Goal: Submit feedback/report problem

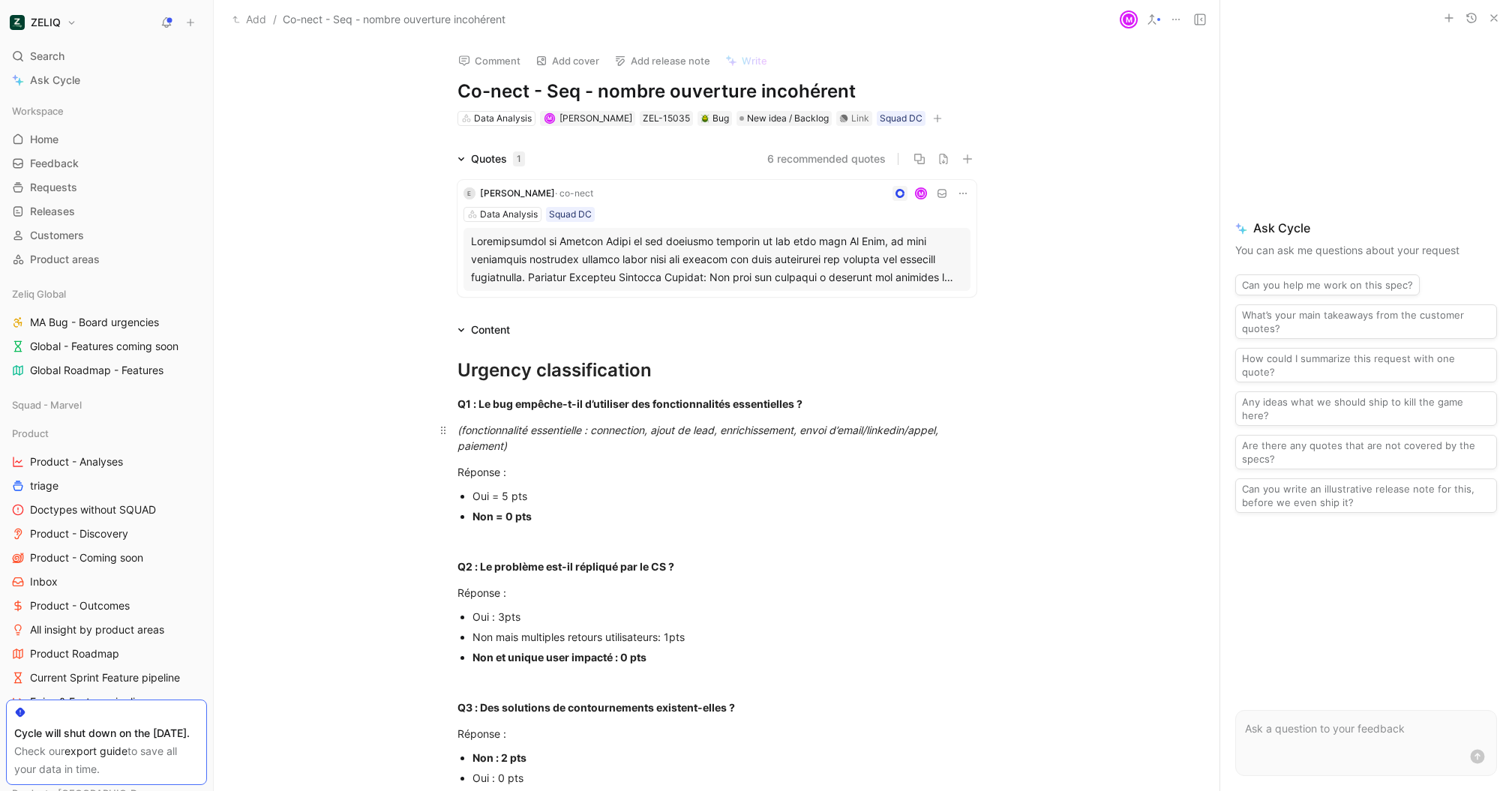
scroll to position [919, 0]
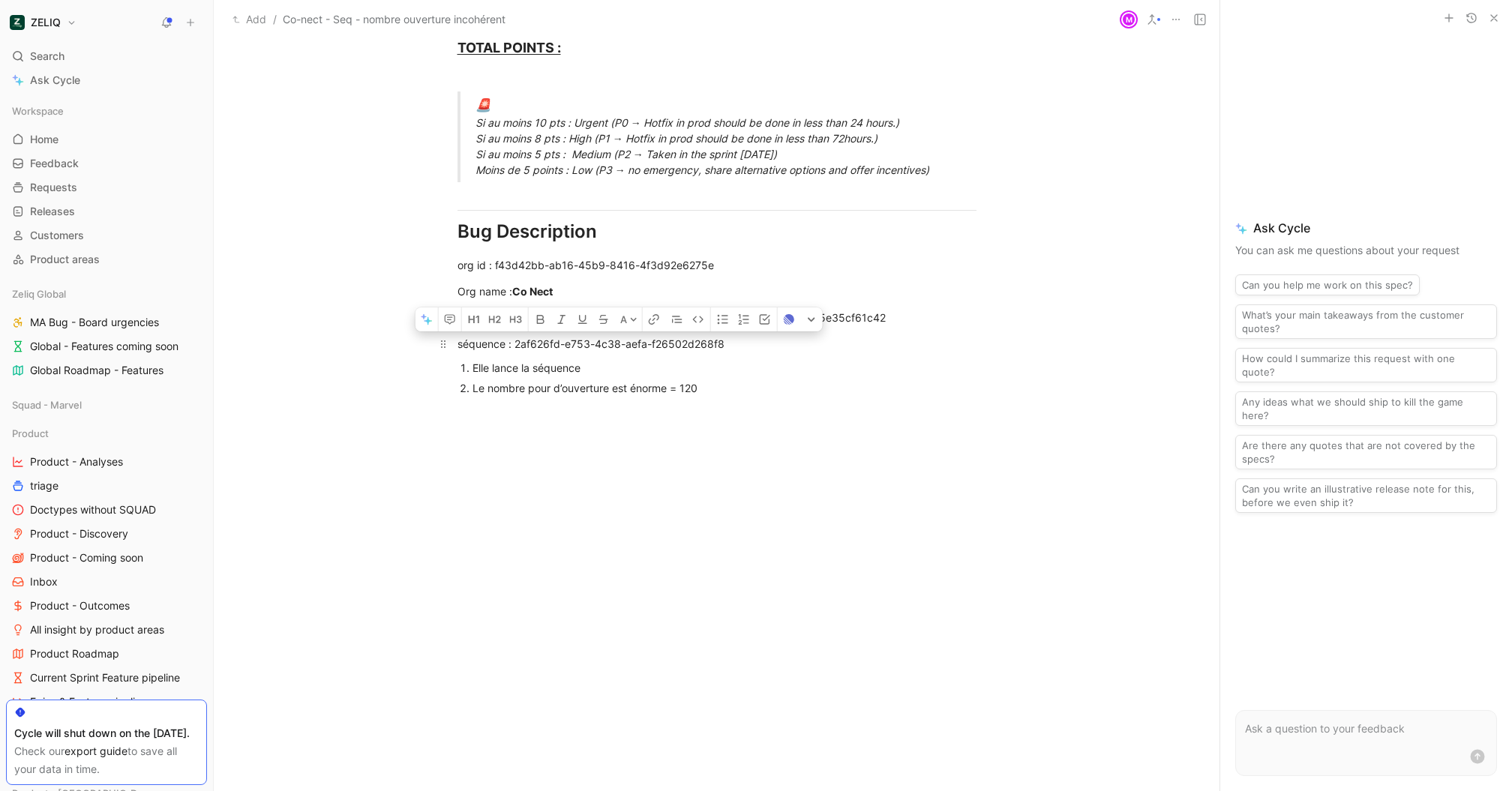
drag, startPoint x: 750, startPoint y: 343, endPoint x: 514, endPoint y: 343, distance: 236.0
click at [947, 280] on p "Org name : Co Nect" at bounding box center [717, 291] width 576 height 25
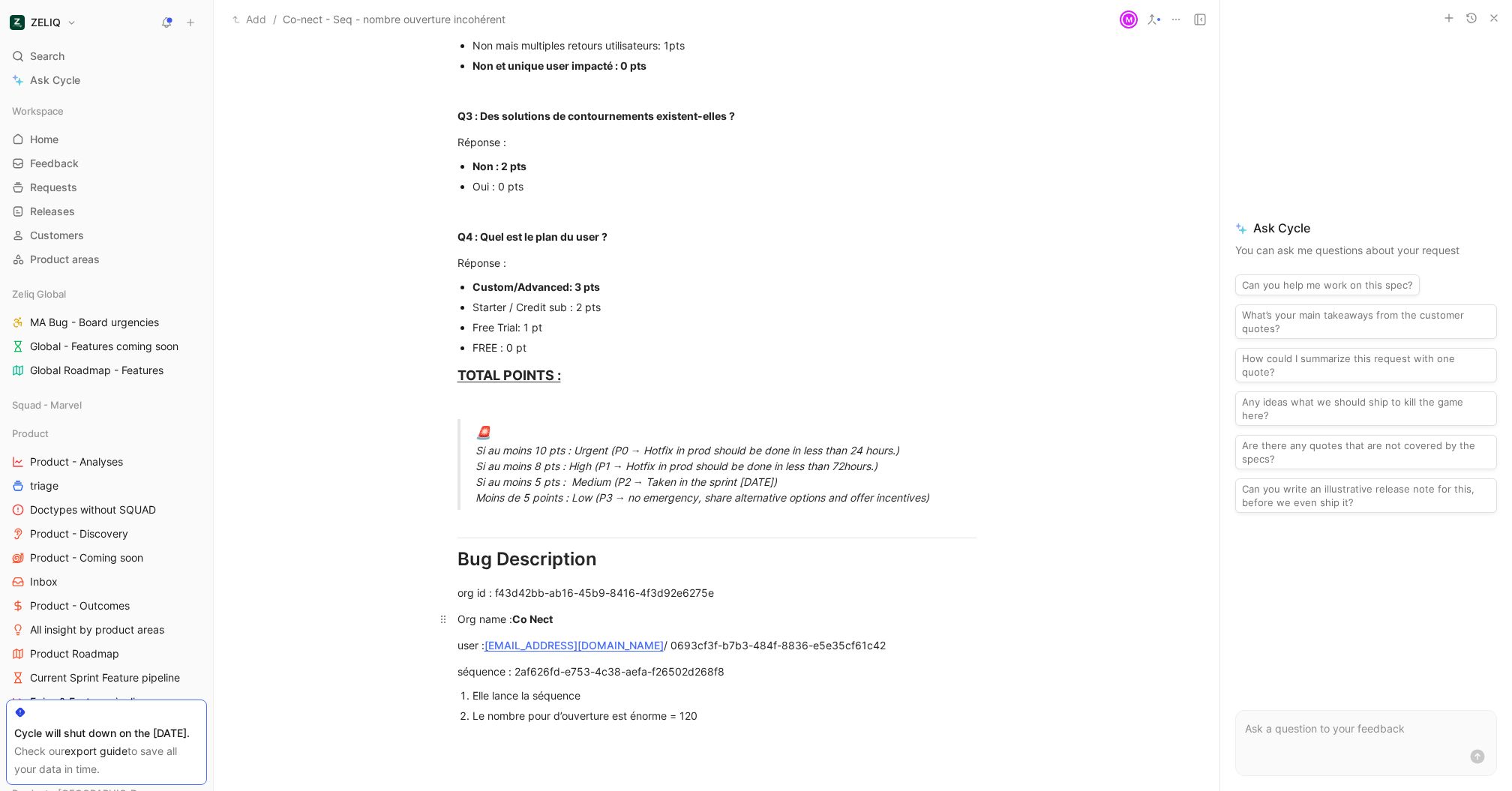
scroll to position [0, 0]
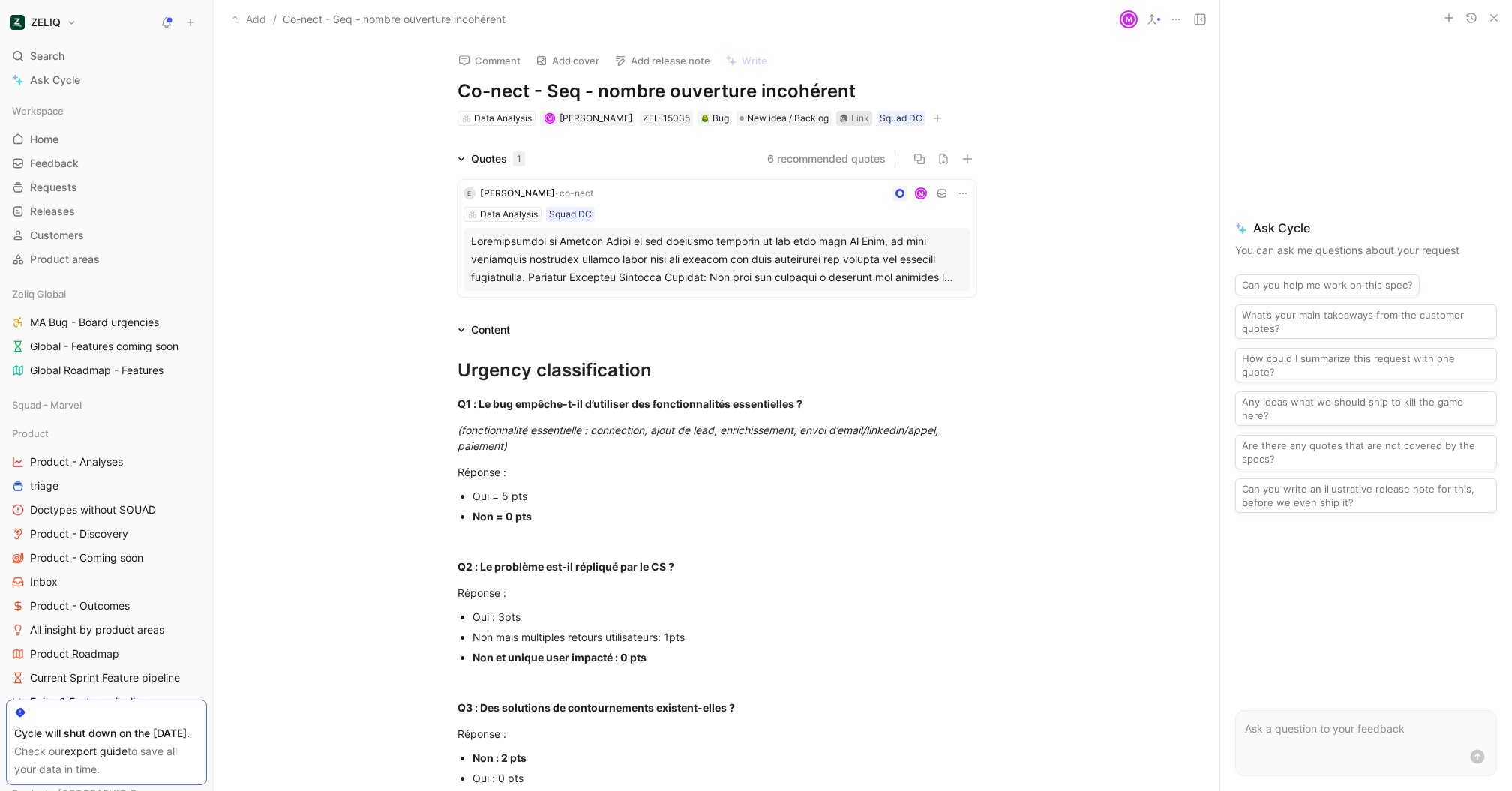
click at [840, 116] on icon at bounding box center [844, 118] width 9 height 9
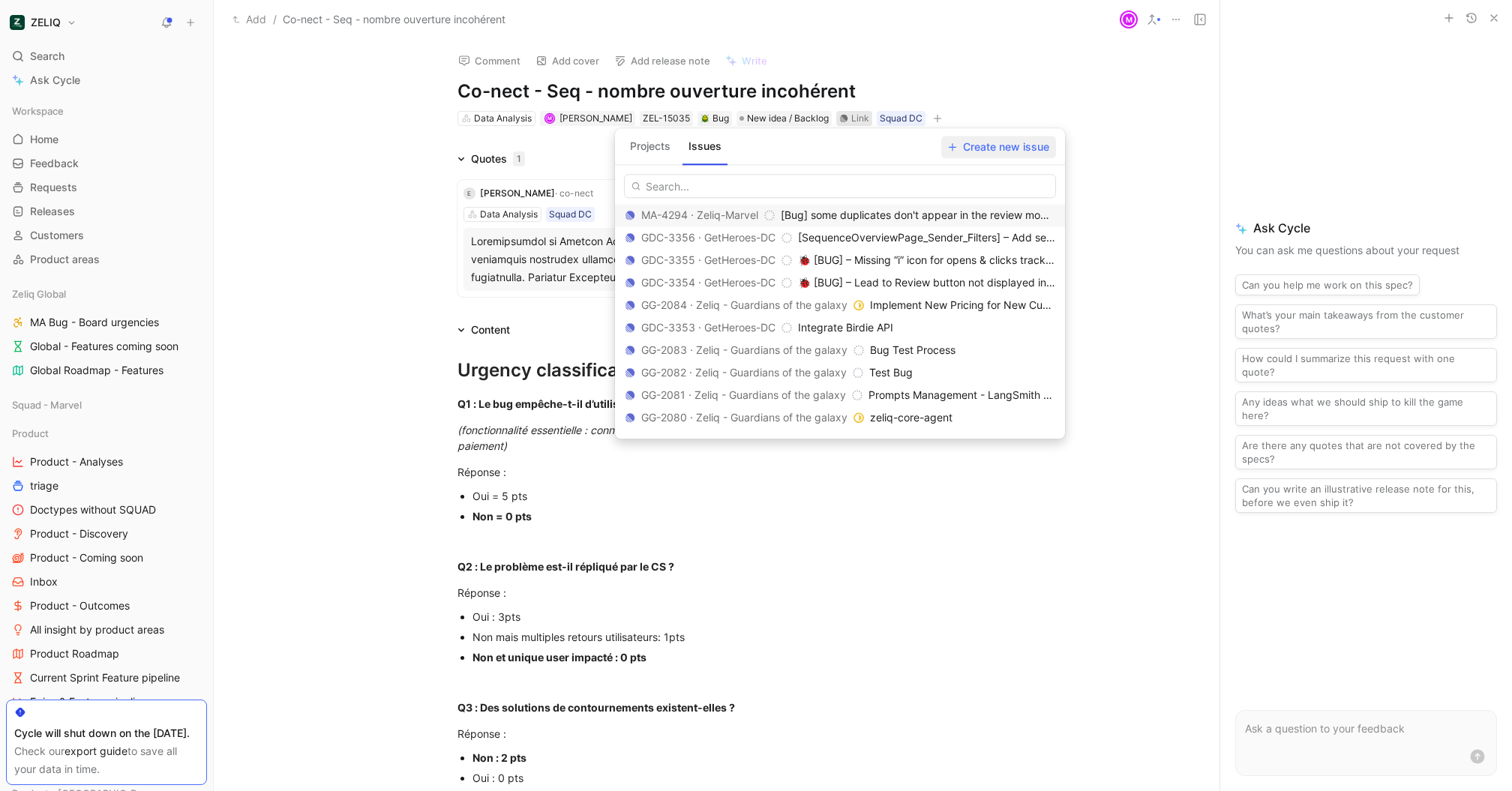
click at [989, 154] on span "Create new issue" at bounding box center [998, 146] width 101 height 18
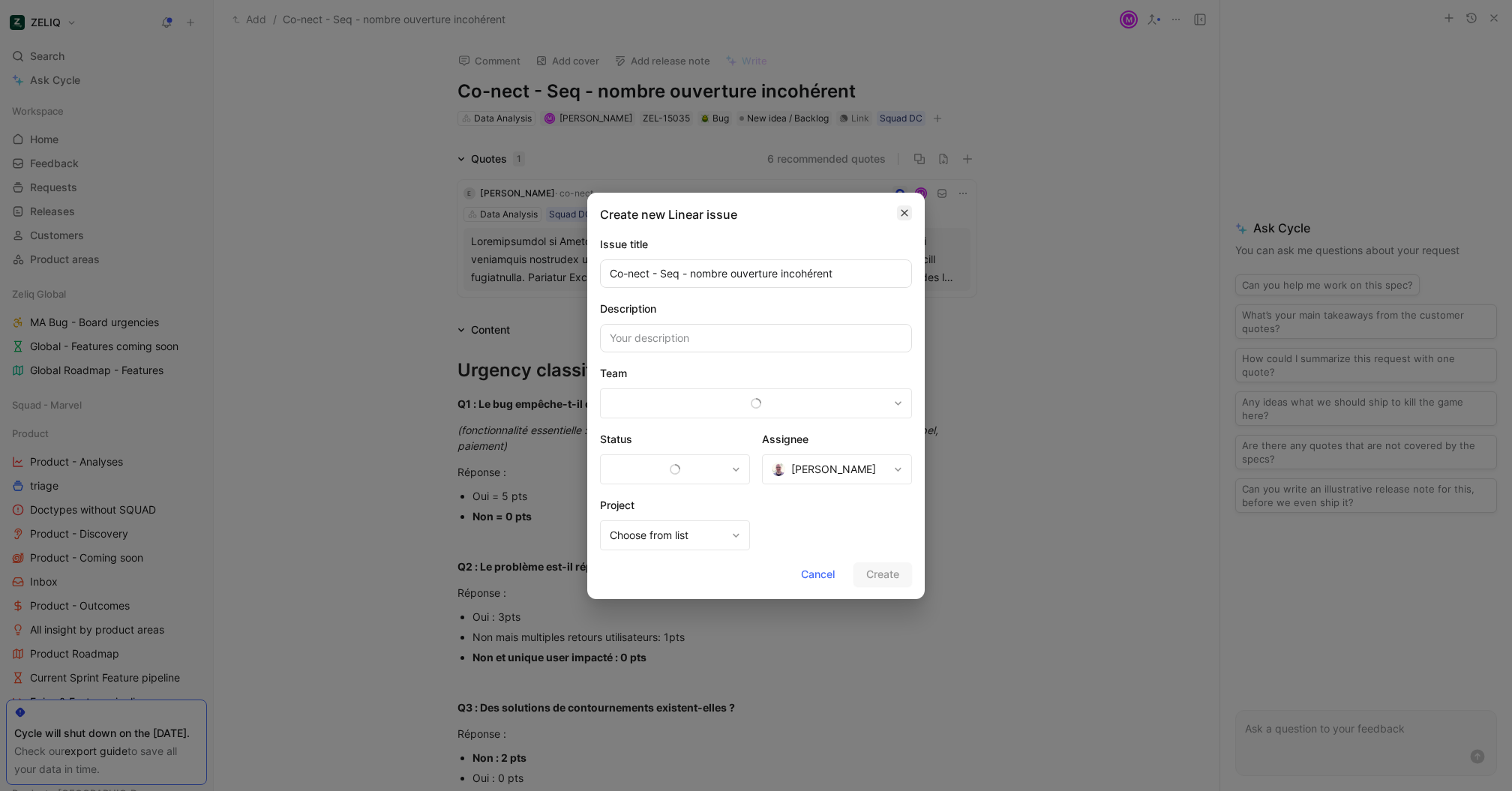
click at [911, 211] on button "button" at bounding box center [904, 212] width 15 height 15
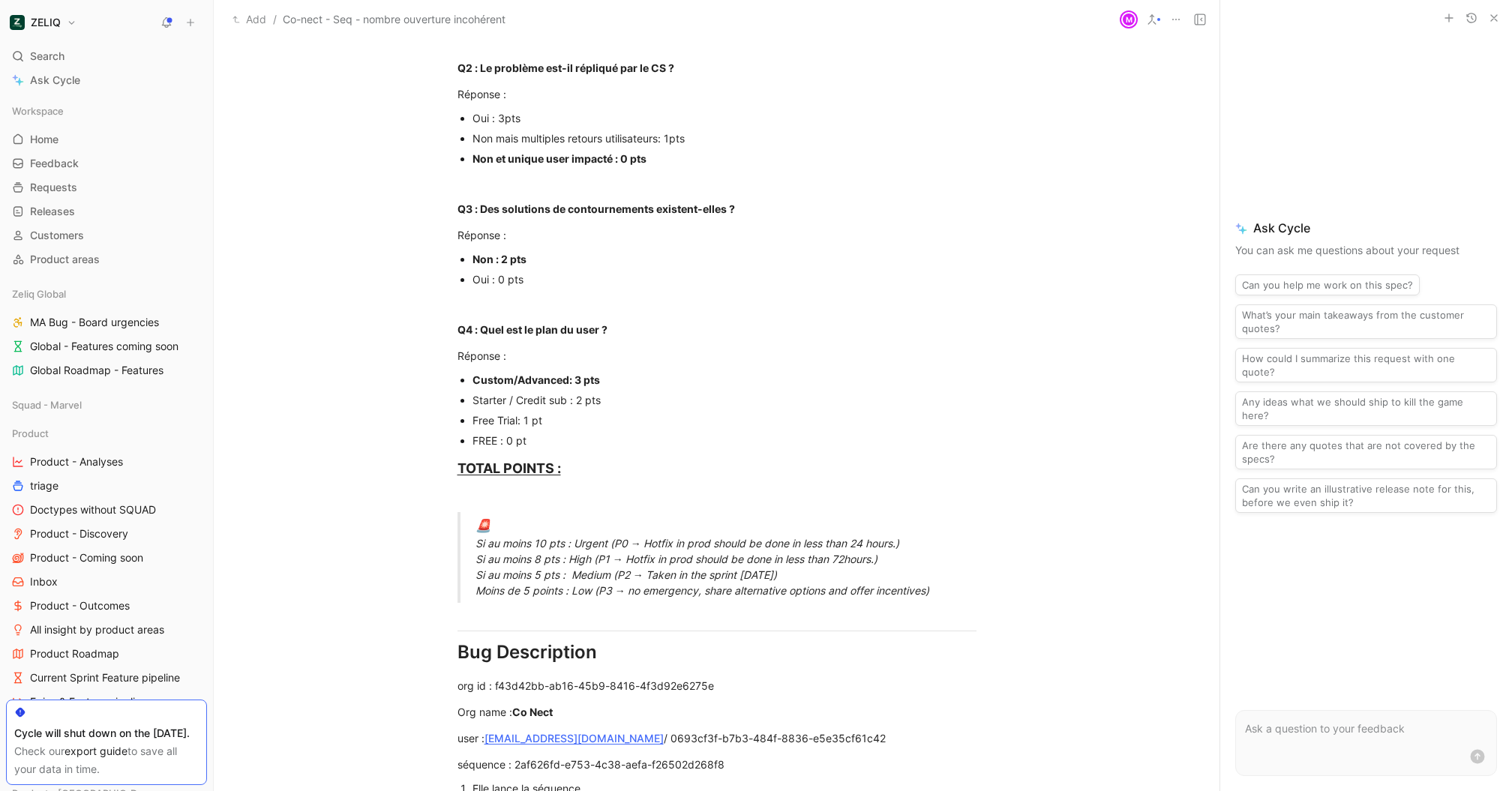
scroll to position [919, 0]
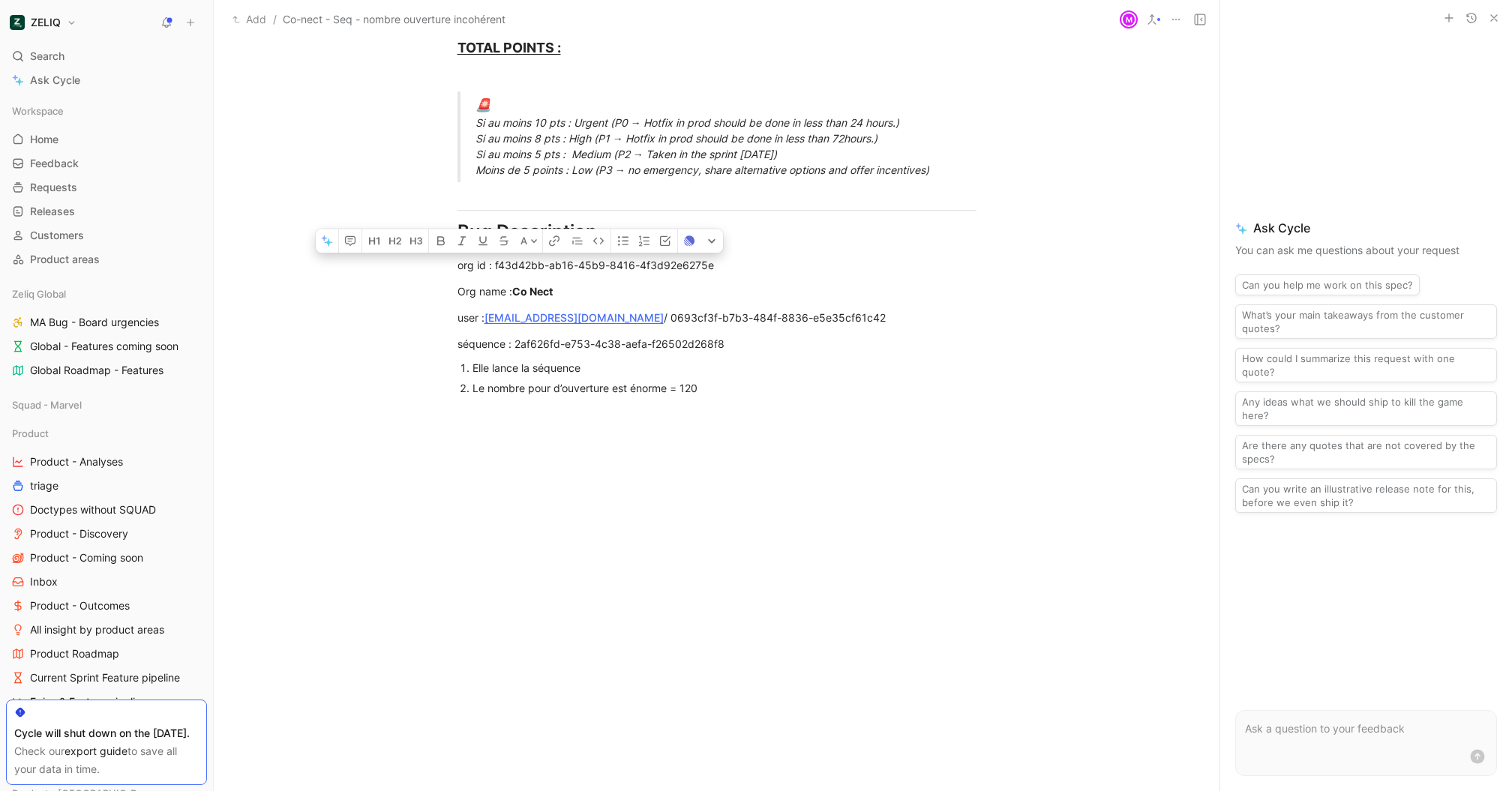
drag, startPoint x: 729, startPoint y: 415, endPoint x: 450, endPoint y: 261, distance: 318.7
click at [450, 260] on div "A Urgency classification Q1 : Le bug empêche-t-il d’utiliser des fonctionnalité…" at bounding box center [717, 34] width 1006 height 1228
click at [671, 374] on div "Elle lance la séquence" at bounding box center [724, 368] width 504 height 16
drag, startPoint x: 722, startPoint y: 389, endPoint x: 452, endPoint y: 261, distance: 298.8
copy div "org id : f43d42bb-ab16-45b9-8416-4f3d92e6275e Org name : Co Nect user : [EMAIL_…"
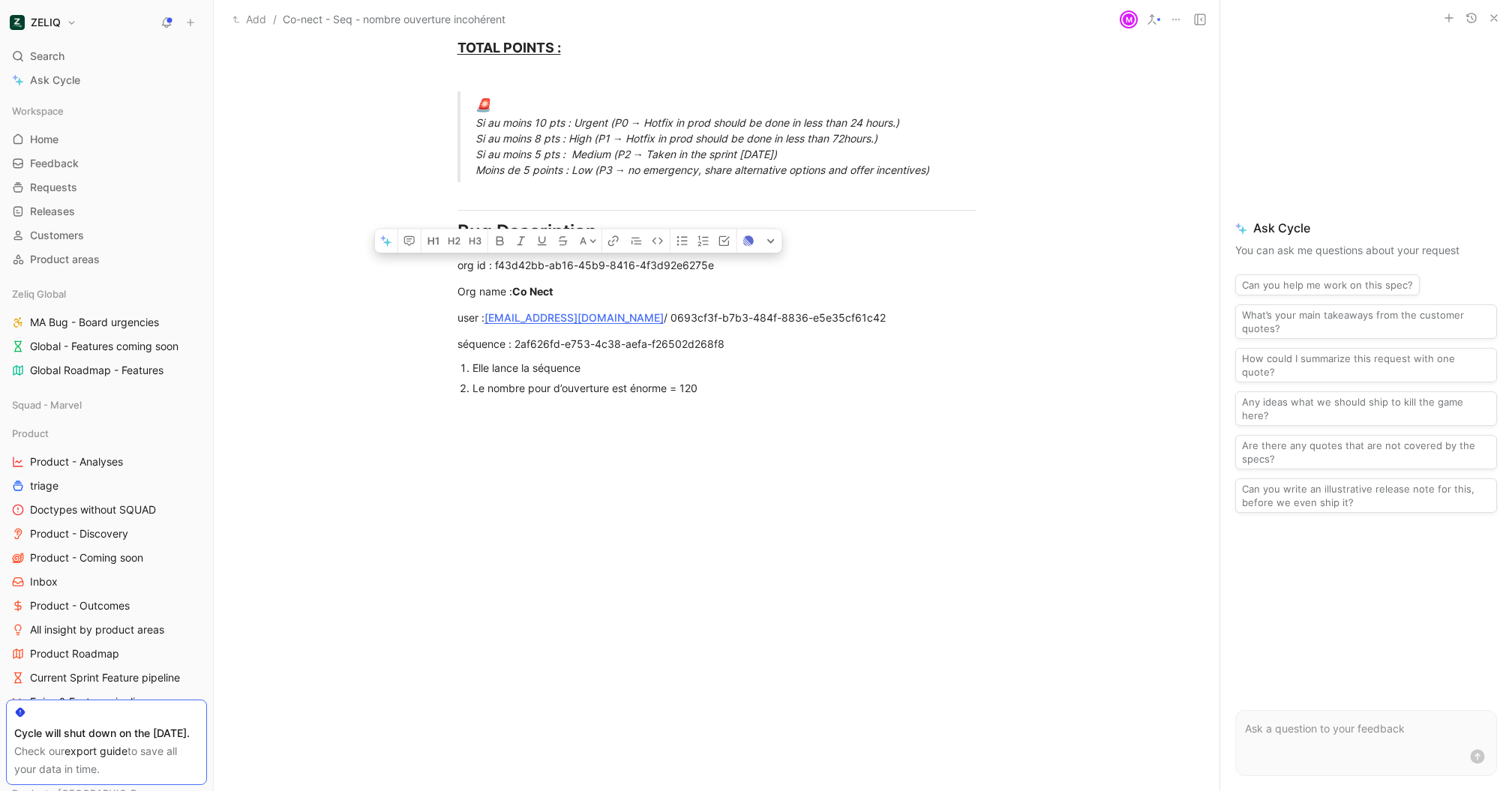
scroll to position [0, 0]
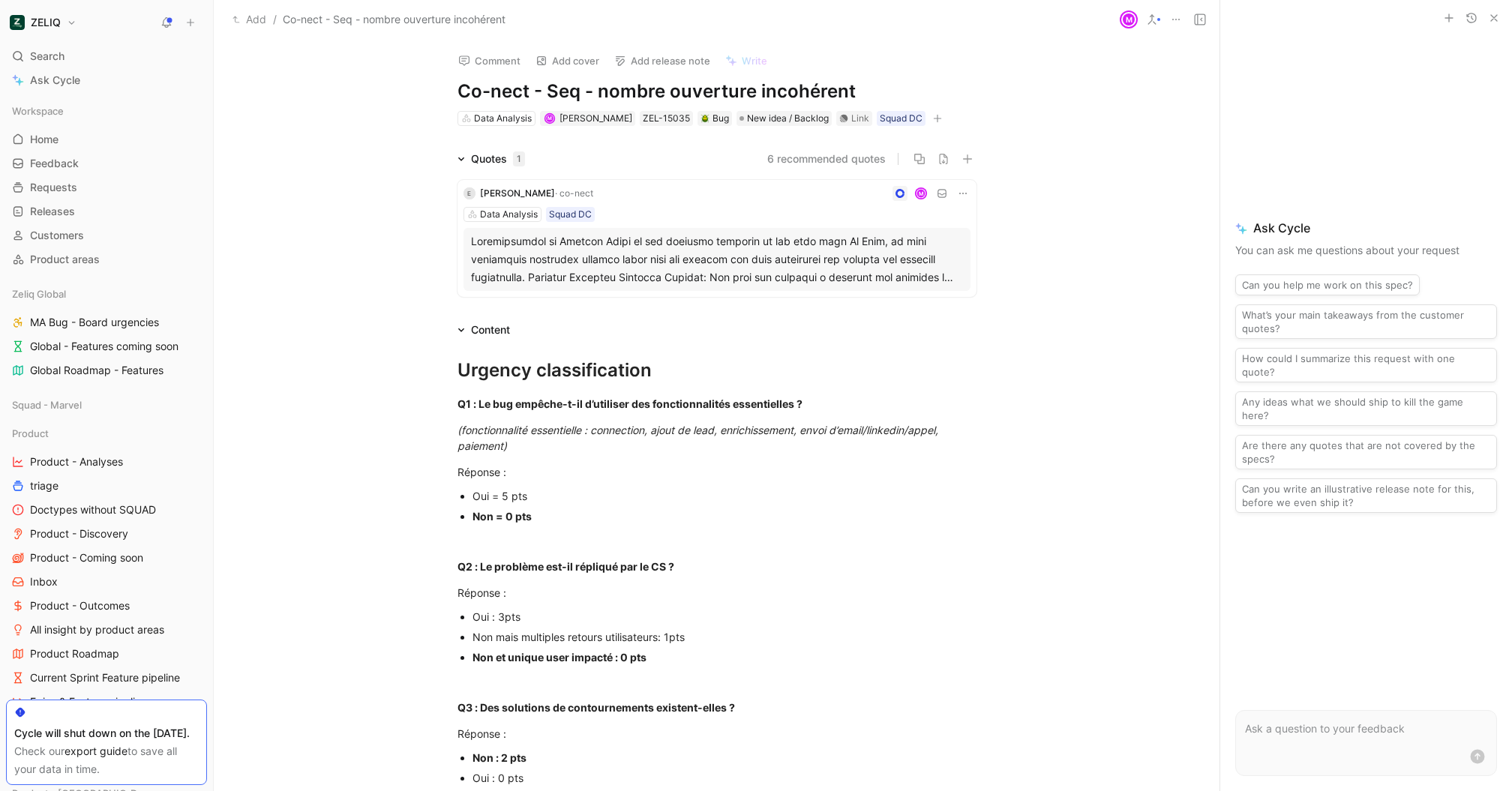
click at [843, 110] on div "Data Analysis M [PERSON_NAME] ZEL-15035 Bug New idea / Backlog Link Squad DC" at bounding box center [717, 118] width 522 height 18
click at [852, 117] on div "Link" at bounding box center [860, 118] width 18 height 15
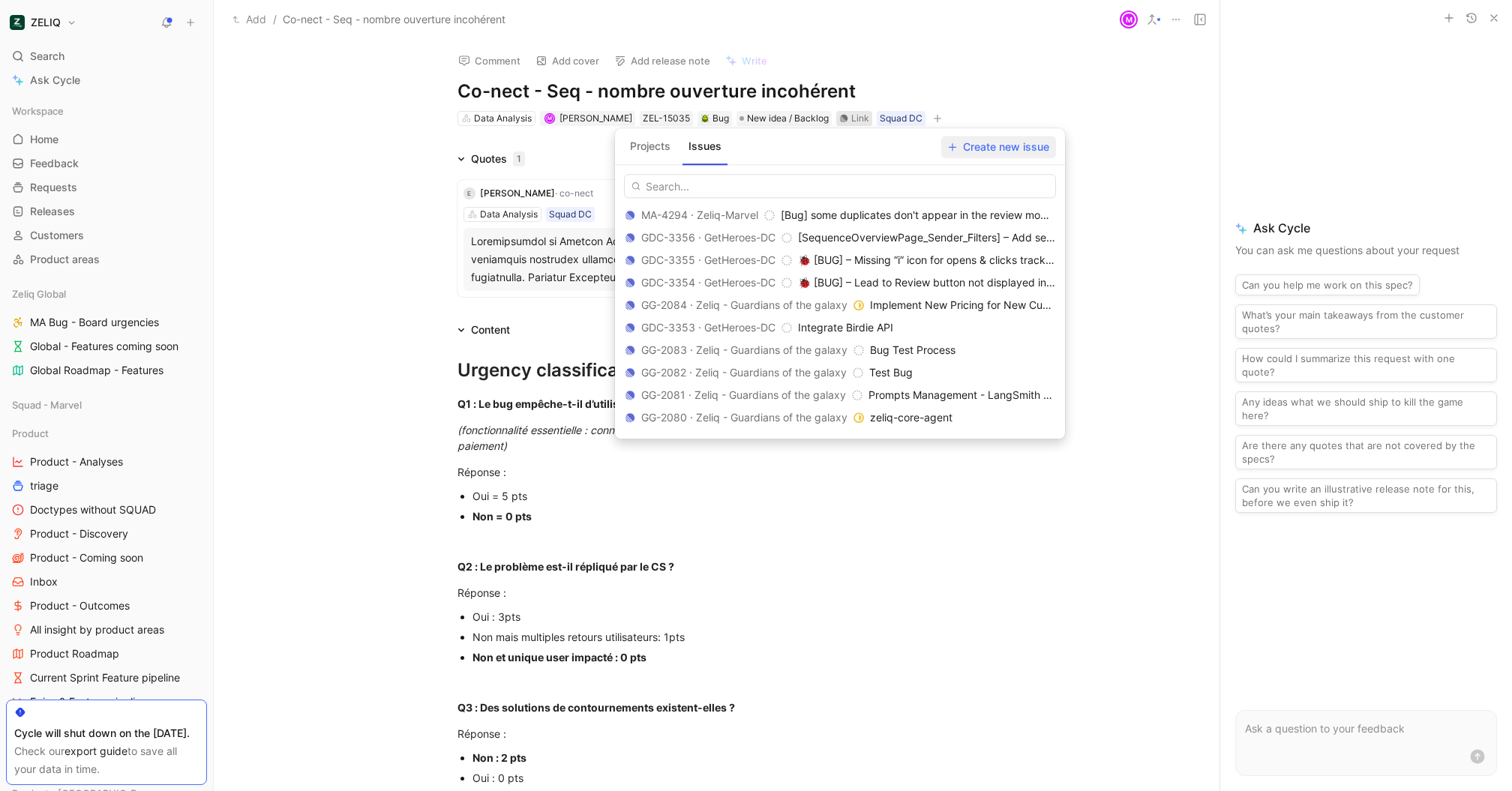
click at [984, 155] on span "Create new issue" at bounding box center [998, 146] width 101 height 18
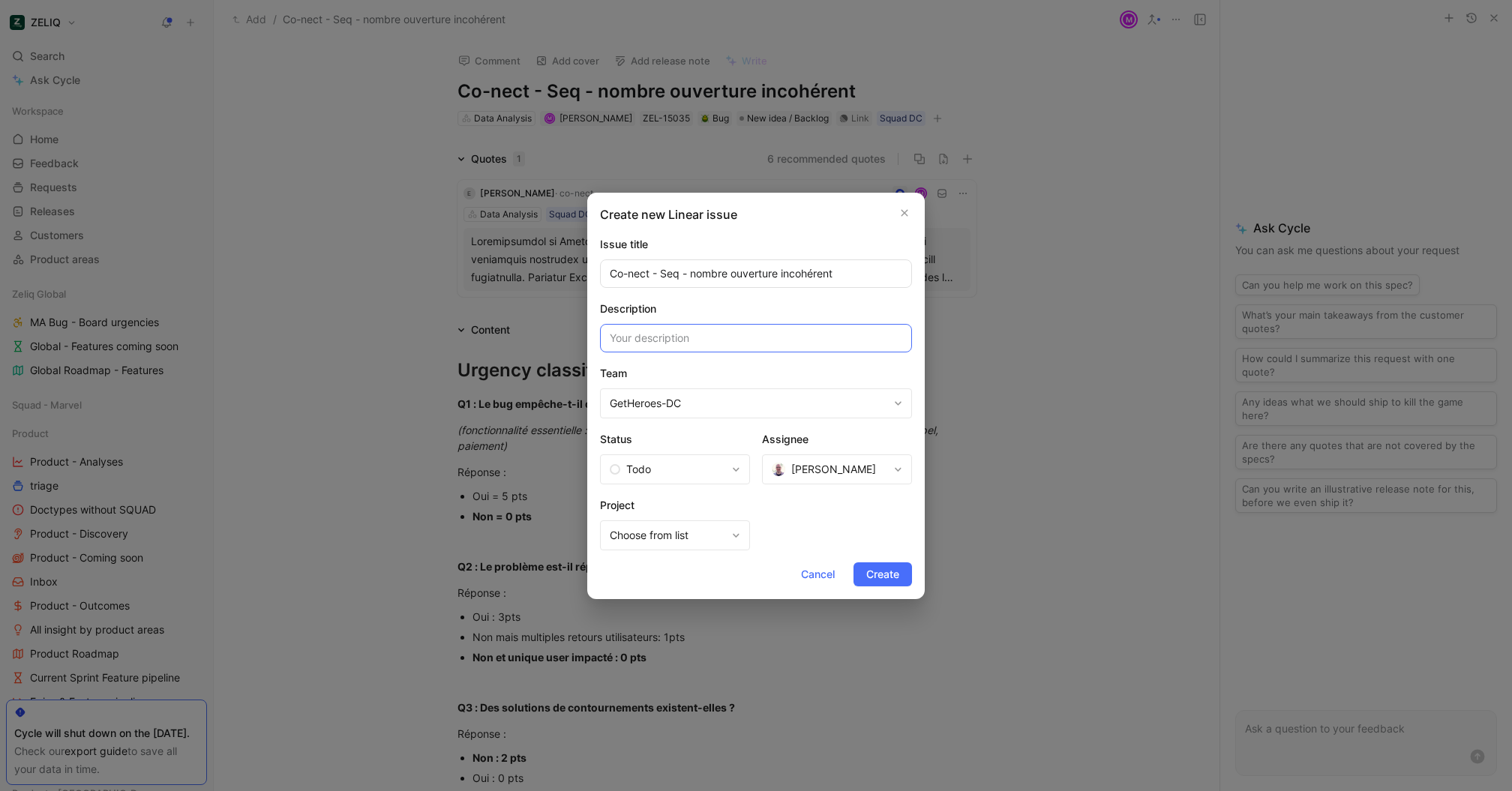
click at [737, 341] on input at bounding box center [756, 338] width 312 height 28
paste input "org id : f43d42bb-ab16-45b9-8416-4f3d92e6275e Org name : Co Nect user : [EMAIL_…"
type input "org id : f43d42bb-ab16-45b9-8416-4f3d92e6275e Org name : Co Nect user : [EMAIL_…"
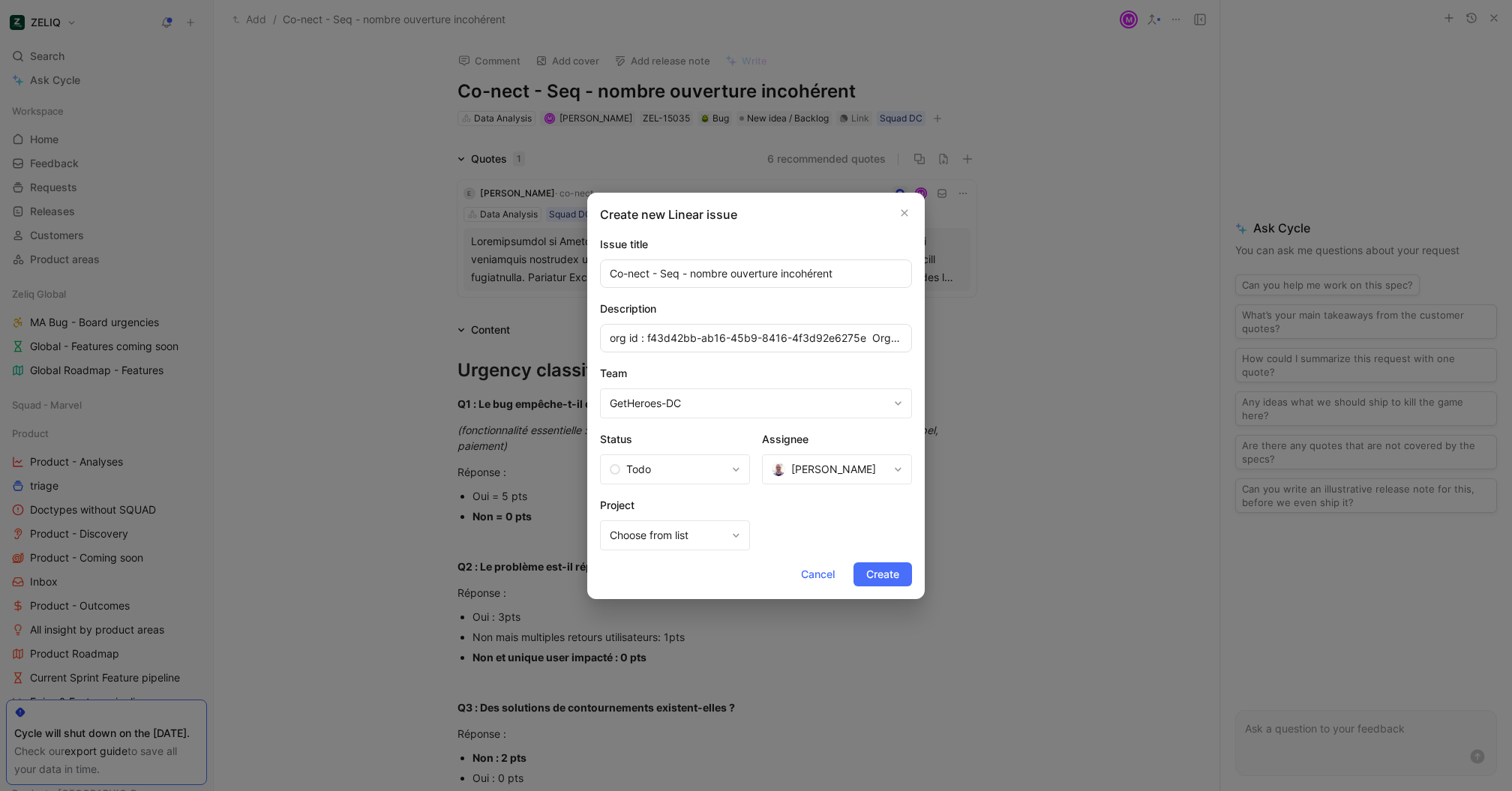
click at [853, 466] on span "[PERSON_NAME]" at bounding box center [834, 469] width 85 height 18
type input "[PERSON_NAME]"
click at [823, 427] on span "[PERSON_NAME]" at bounding box center [873, 433] width 169 height 13
click at [877, 575] on span "Create" at bounding box center [883, 574] width 33 height 18
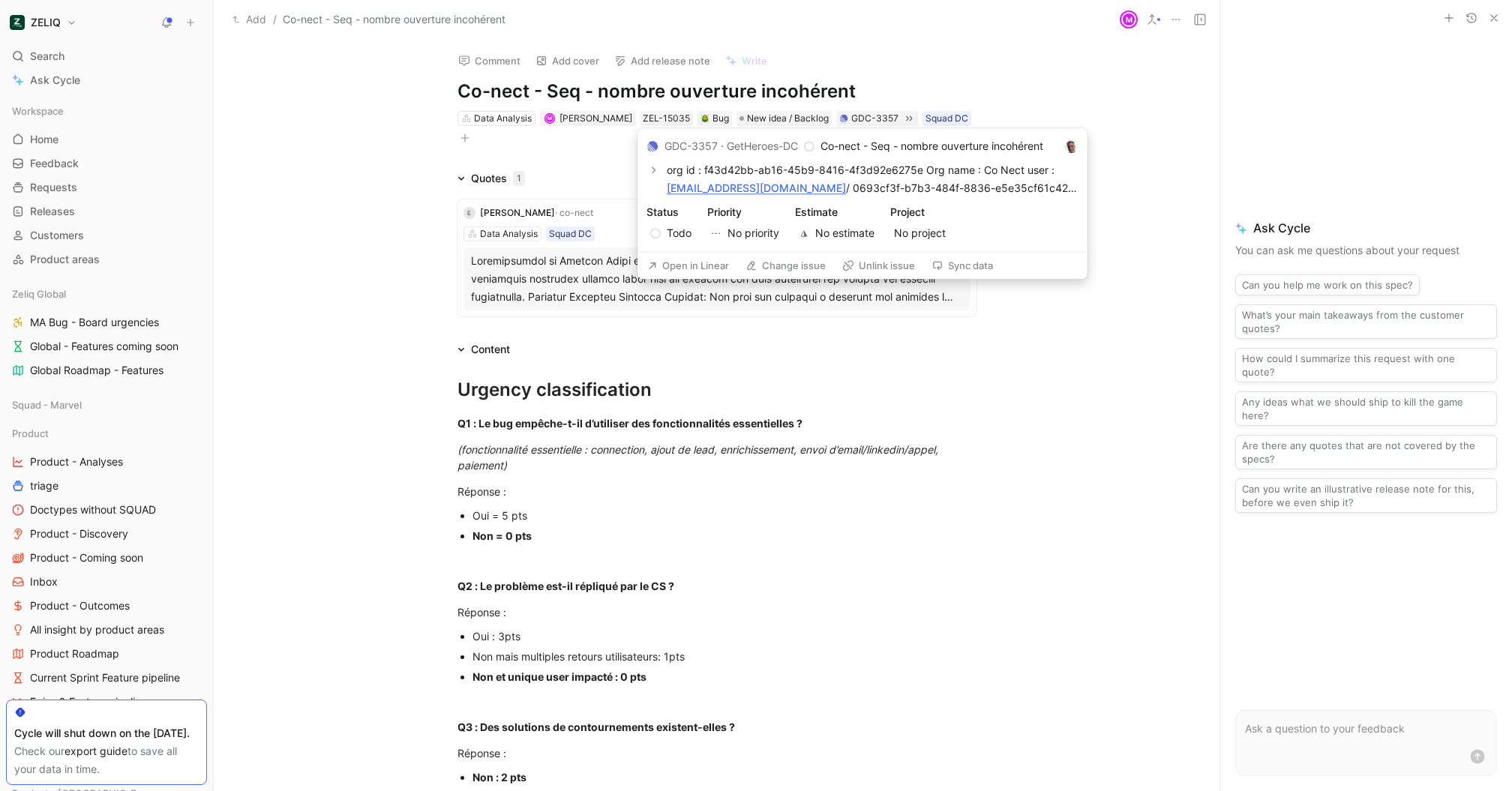
click at [711, 269] on button "Open in Linear" at bounding box center [689, 265] width 96 height 21
